Goal: Task Accomplishment & Management: Complete application form

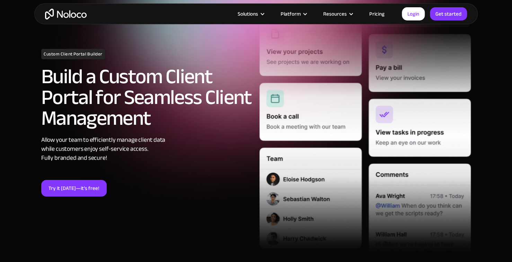
click at [73, 188] on link "Try it [DATE]—it’s free!" at bounding box center [74, 188] width 66 height 17
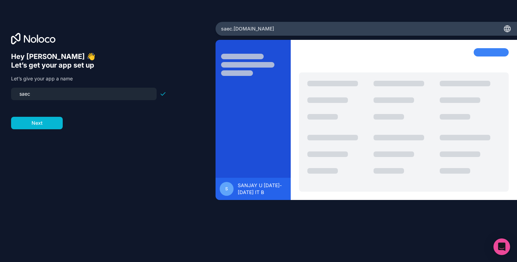
drag, startPoint x: 45, startPoint y: 95, endPoint x: -15, endPoint y: 90, distance: 60.5
click at [0, 90] on html "Hey SANJAY U 👋 Let’s get your app set up Let’s give your app a name saec Next s…" at bounding box center [258, 131] width 517 height 262
type input "med-zip"
click at [45, 119] on button "Next" at bounding box center [37, 123] width 52 height 12
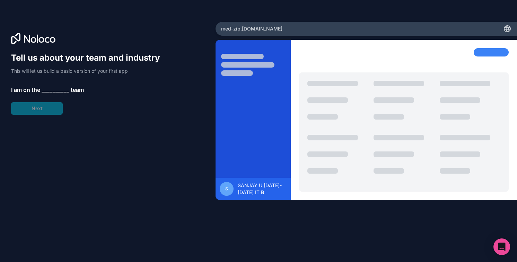
click at [39, 110] on div "Tell us about your team and industry This will let us build a basic version of …" at bounding box center [88, 83] width 155 height 62
click at [53, 86] on span "__________" at bounding box center [56, 90] width 28 height 8
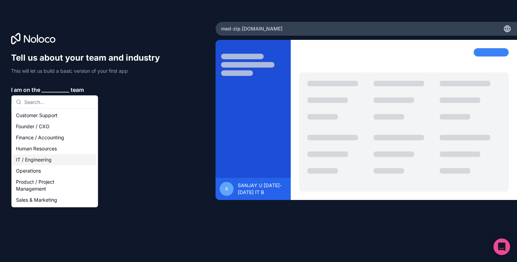
click at [46, 164] on div "IT / Engineering" at bounding box center [54, 159] width 83 height 11
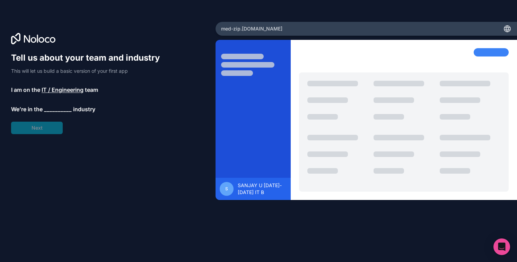
click at [49, 108] on span "__________" at bounding box center [58, 109] width 28 height 8
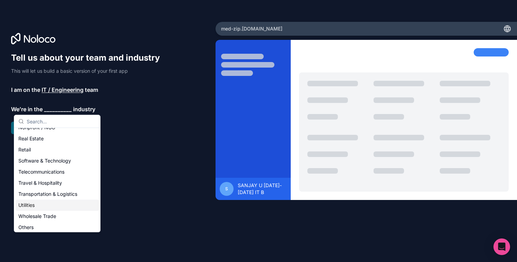
scroll to position [143, 0]
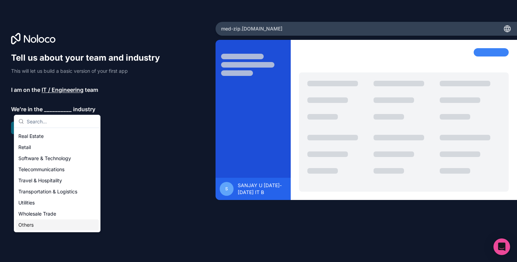
click at [32, 223] on div "Others" at bounding box center [57, 224] width 83 height 11
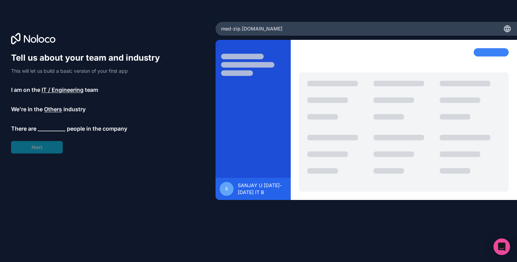
click at [40, 124] on span "__________" at bounding box center [52, 128] width 28 height 8
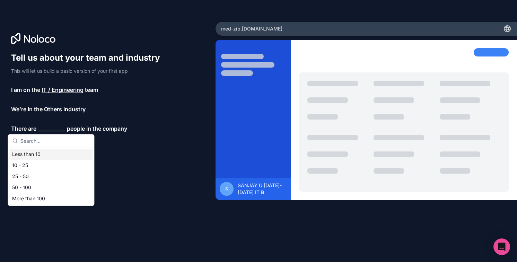
click at [35, 156] on div "Less than 10" at bounding box center [50, 154] width 83 height 11
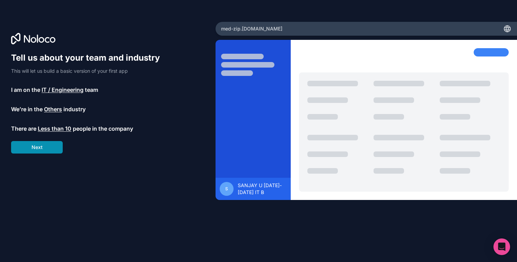
click at [36, 150] on button "Next" at bounding box center [37, 147] width 52 height 12
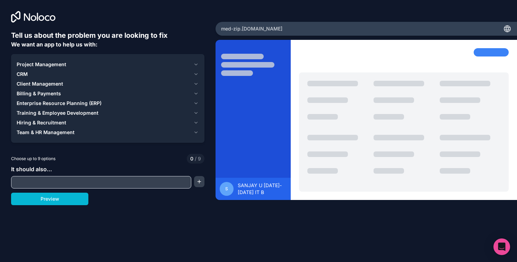
click at [33, 181] on input "text" at bounding box center [101, 182] width 177 height 10
paste input "Build me a full-stack web + mobile application called "Med-ZIP" for doctor-pati…"
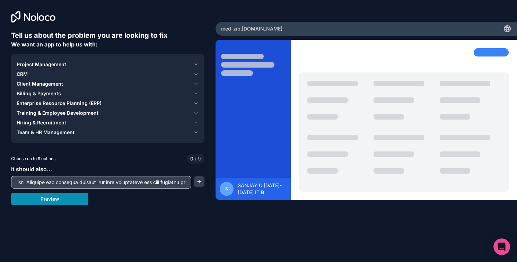
type input "Build me a full-stack web + mobile application called "Med-ZIP" for doctor-pati…"
click at [46, 201] on button "Preview" at bounding box center [49, 199] width 77 height 12
click at [37, 84] on span "Client Management" at bounding box center [40, 83] width 46 height 7
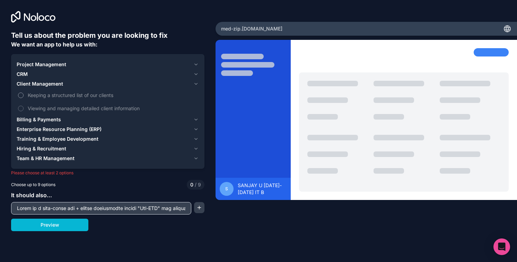
click at [19, 97] on button "Keeping a structured list of our clients" at bounding box center [21, 96] width 6 height 6
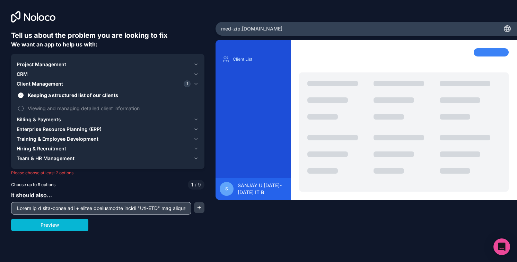
click at [21, 105] on label "Viewing and managing detailed client information" at bounding box center [108, 108] width 182 height 13
click at [21, 106] on button "Viewing and managing detailed client information" at bounding box center [21, 109] width 6 height 6
click at [39, 120] on span "Billing & Payments" at bounding box center [39, 119] width 44 height 7
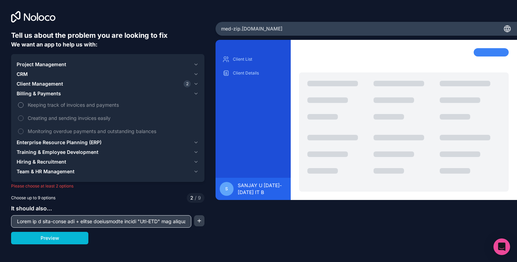
click at [24, 105] on label "Keeping track of invoices and payments" at bounding box center [108, 104] width 182 height 13
click at [24, 105] on button "Keeping track of invoices and payments" at bounding box center [21, 105] width 6 height 6
click at [19, 120] on button "Creating and sending invoices easily" at bounding box center [21, 118] width 6 height 6
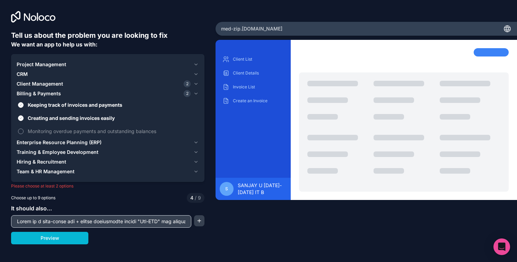
click at [20, 131] on button "Monitoring overdue payments and outstanding balances" at bounding box center [21, 132] width 6 height 6
click at [42, 160] on span "Hiring & Recruitment" at bounding box center [42, 161] width 50 height 7
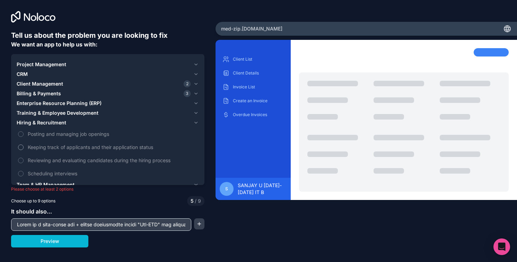
click at [25, 151] on label "Keeping track of applicants and their application status" at bounding box center [108, 147] width 182 height 13
click at [24, 150] on button "Keeping track of applicants and their application status" at bounding box center [21, 148] width 6 height 6
click at [22, 172] on button "Scheduling interviews" at bounding box center [21, 174] width 6 height 6
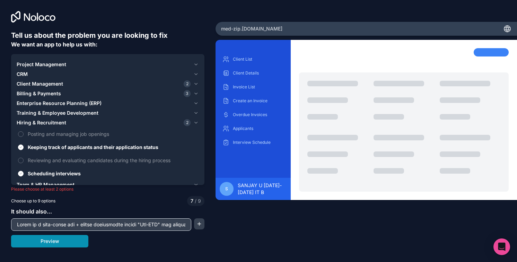
click at [49, 240] on button "Preview" at bounding box center [49, 241] width 77 height 12
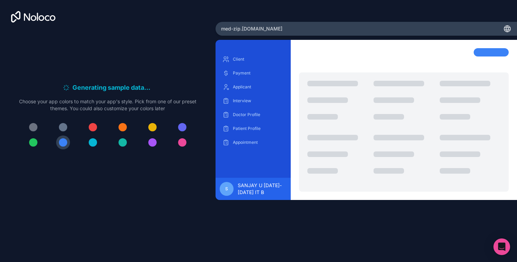
click at [93, 142] on div at bounding box center [93, 142] width 8 height 8
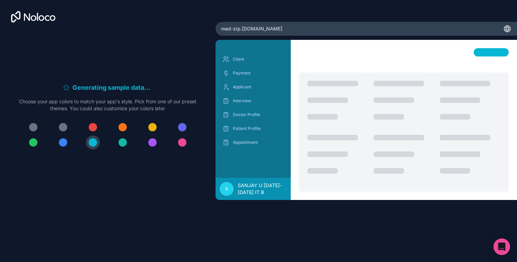
click at [34, 143] on div at bounding box center [33, 142] width 8 height 8
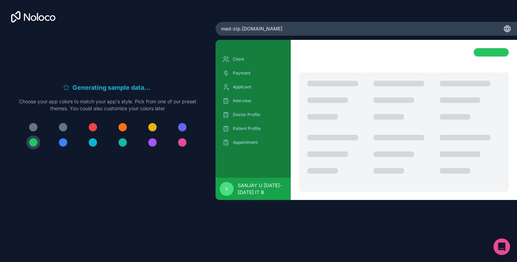
click at [66, 143] on div at bounding box center [63, 142] width 8 height 8
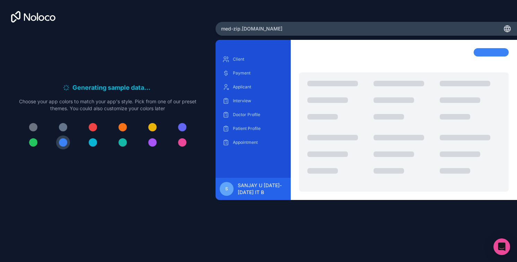
click at [123, 140] on div at bounding box center [123, 142] width 8 height 8
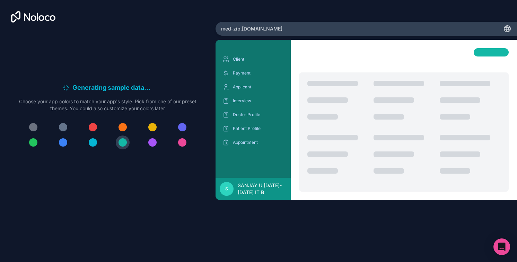
click at [155, 142] on div at bounding box center [152, 142] width 8 height 8
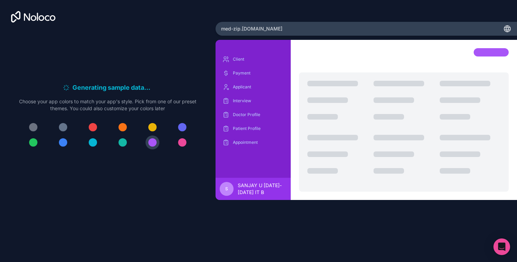
click at [182, 142] on div at bounding box center [182, 142] width 8 height 8
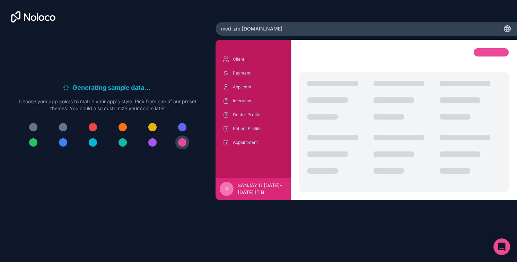
click at [180, 125] on div at bounding box center [182, 127] width 8 height 8
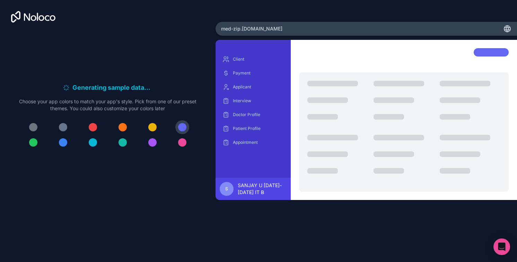
click at [153, 124] on div at bounding box center [152, 127] width 8 height 8
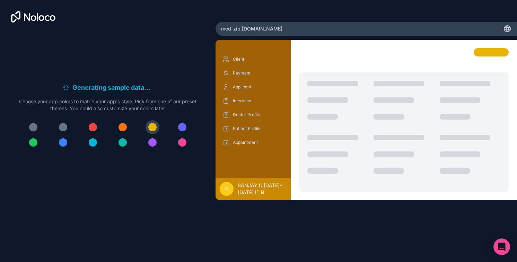
click at [122, 129] on div at bounding box center [123, 127] width 8 height 8
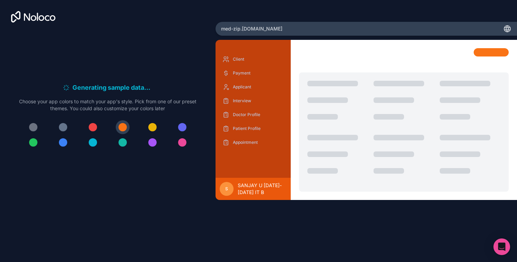
click at [93, 128] on div at bounding box center [93, 127] width 8 height 8
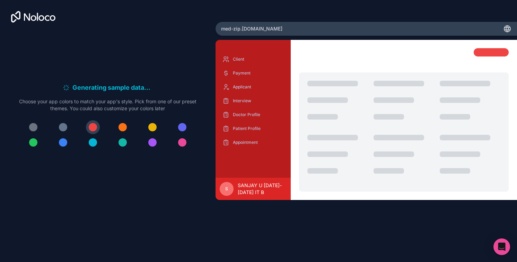
click at [94, 138] on button at bounding box center [93, 143] width 14 height 14
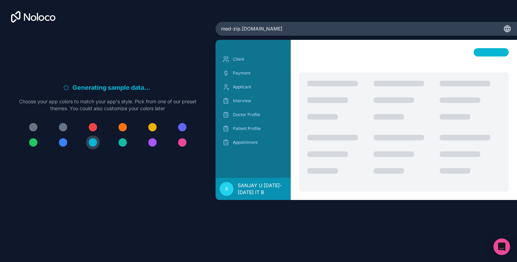
click at [137, 142] on div at bounding box center [107, 134] width 177 height 29
click at [121, 142] on div at bounding box center [123, 142] width 8 height 8
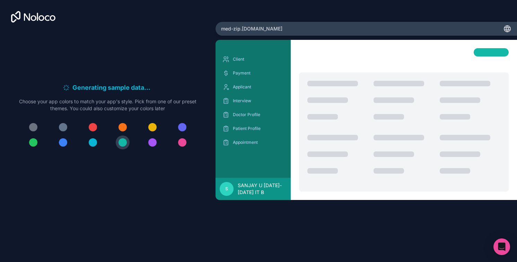
click at [151, 141] on div at bounding box center [152, 142] width 8 height 8
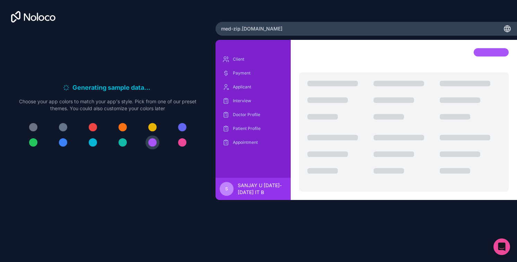
click at [121, 144] on div at bounding box center [123, 142] width 8 height 8
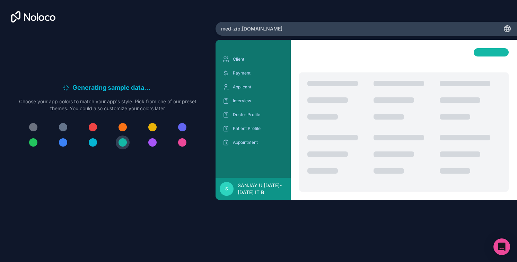
click at [89, 143] on div at bounding box center [93, 142] width 8 height 8
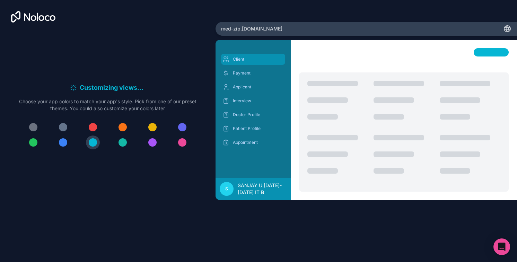
click at [236, 61] on p "Client" at bounding box center [258, 60] width 51 height 6
click at [235, 75] on p "Payment" at bounding box center [258, 73] width 51 height 6
